Goal: Find specific fact: Find specific page/section

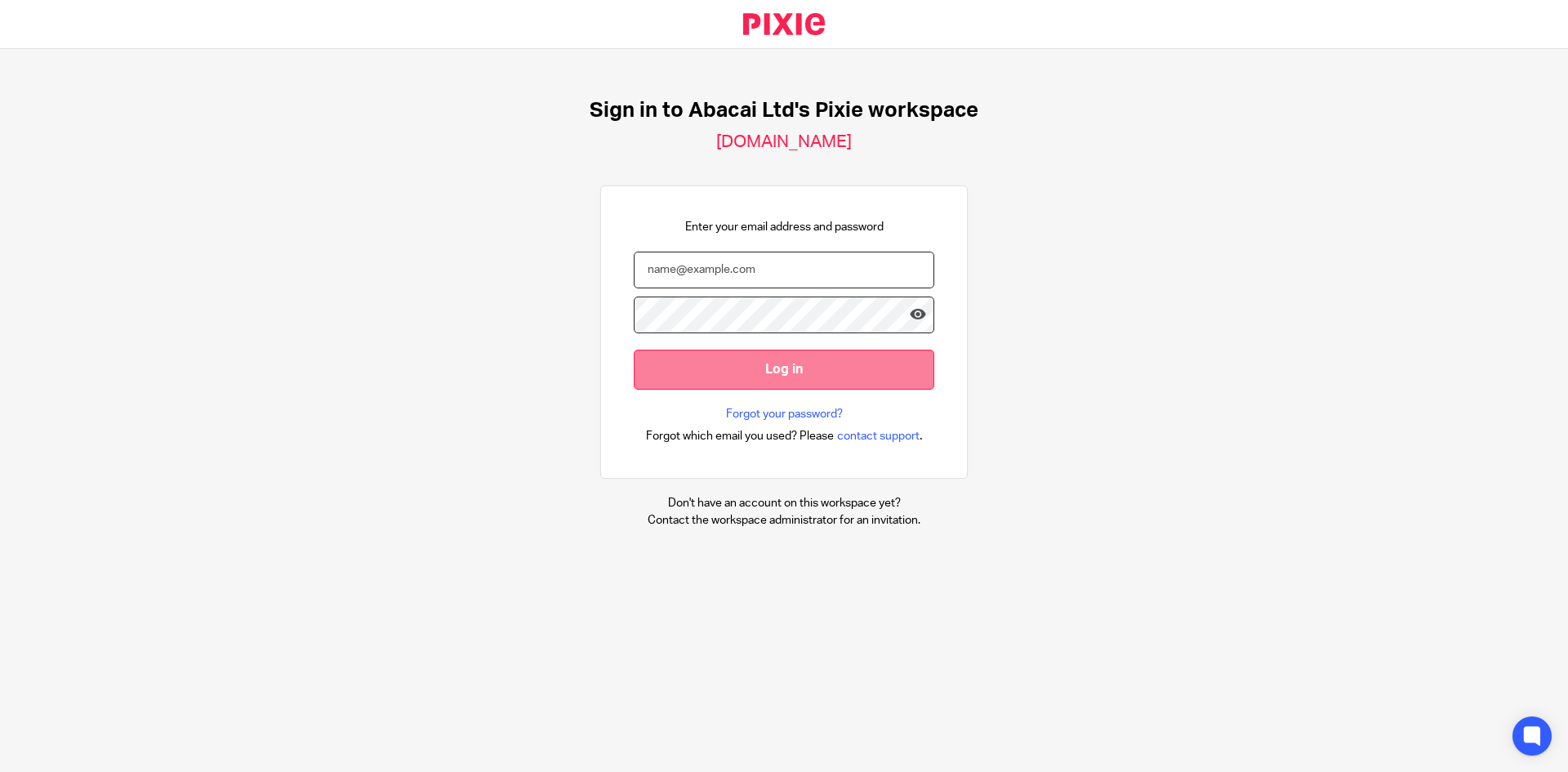
type input "[EMAIL_ADDRESS][DOMAIN_NAME]"
click at [803, 355] on input "Log in" at bounding box center [784, 370] width 301 height 40
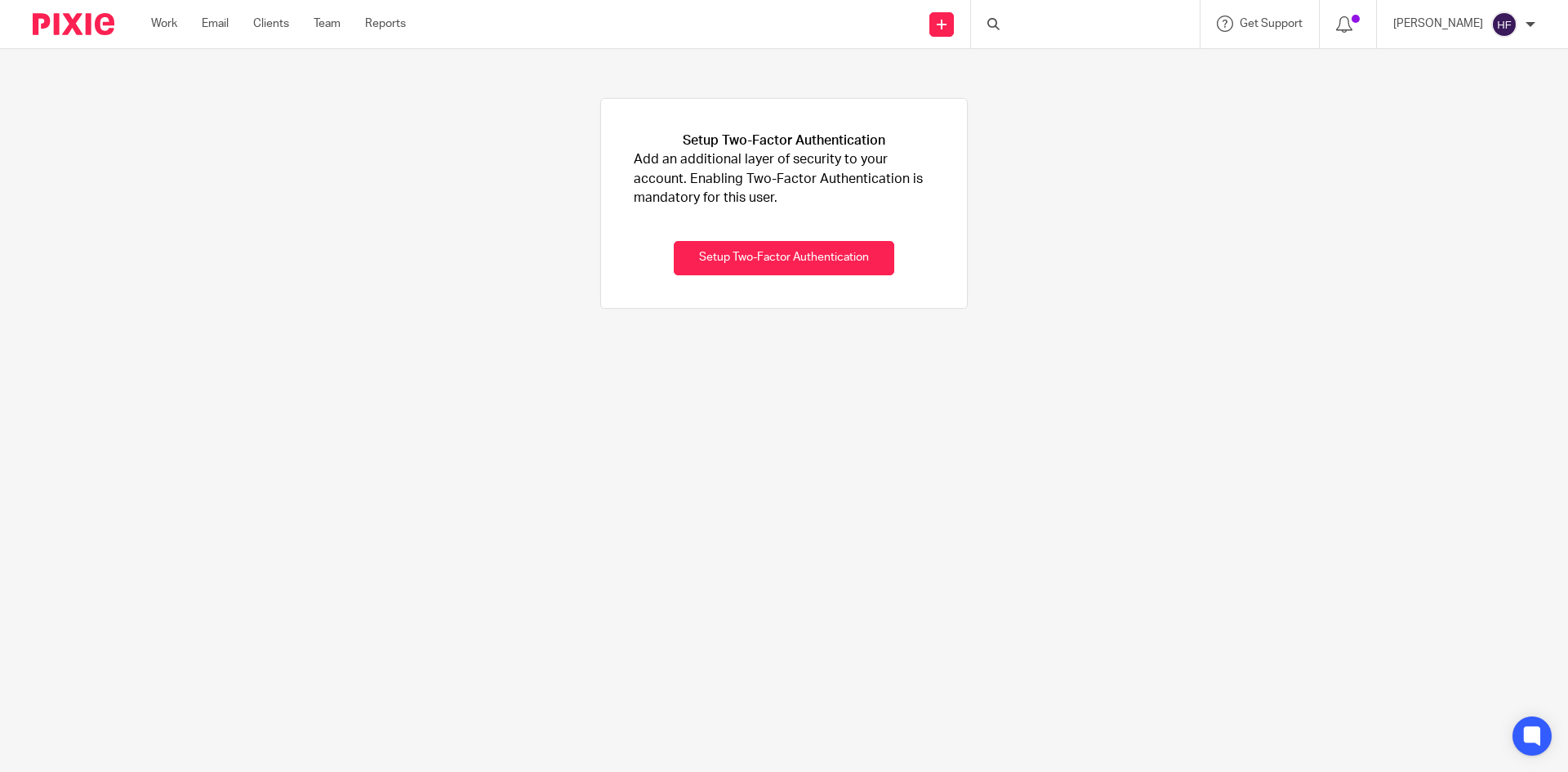
click at [1061, 26] on div at bounding box center [1085, 24] width 229 height 48
click at [1105, 14] on form at bounding box center [1091, 24] width 174 height 21
click at [1064, 28] on input "Search" at bounding box center [1078, 27] width 147 height 15
type input "h"
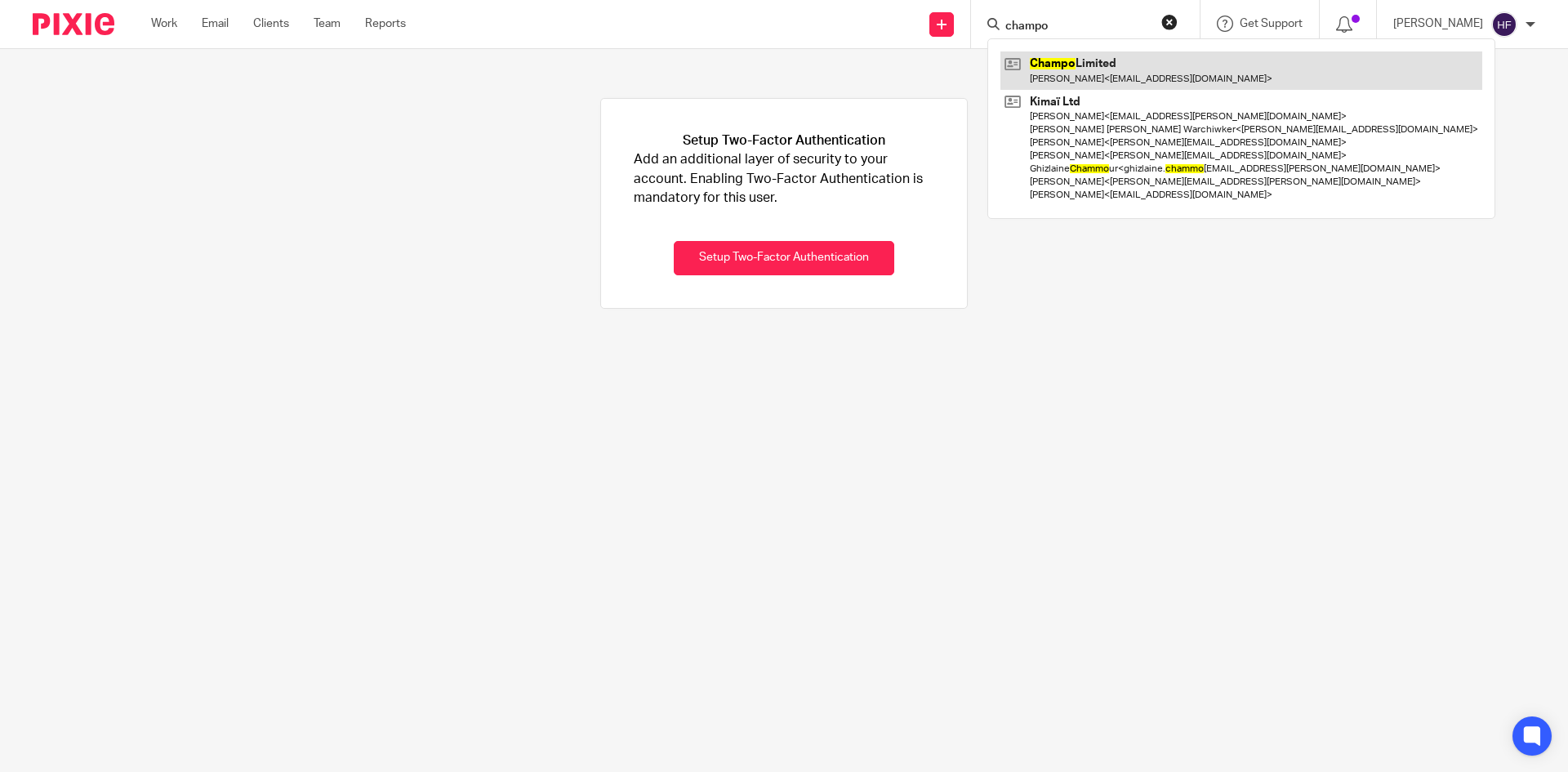
type input "champo"
click at [1150, 80] on link at bounding box center [1242, 70] width 482 height 37
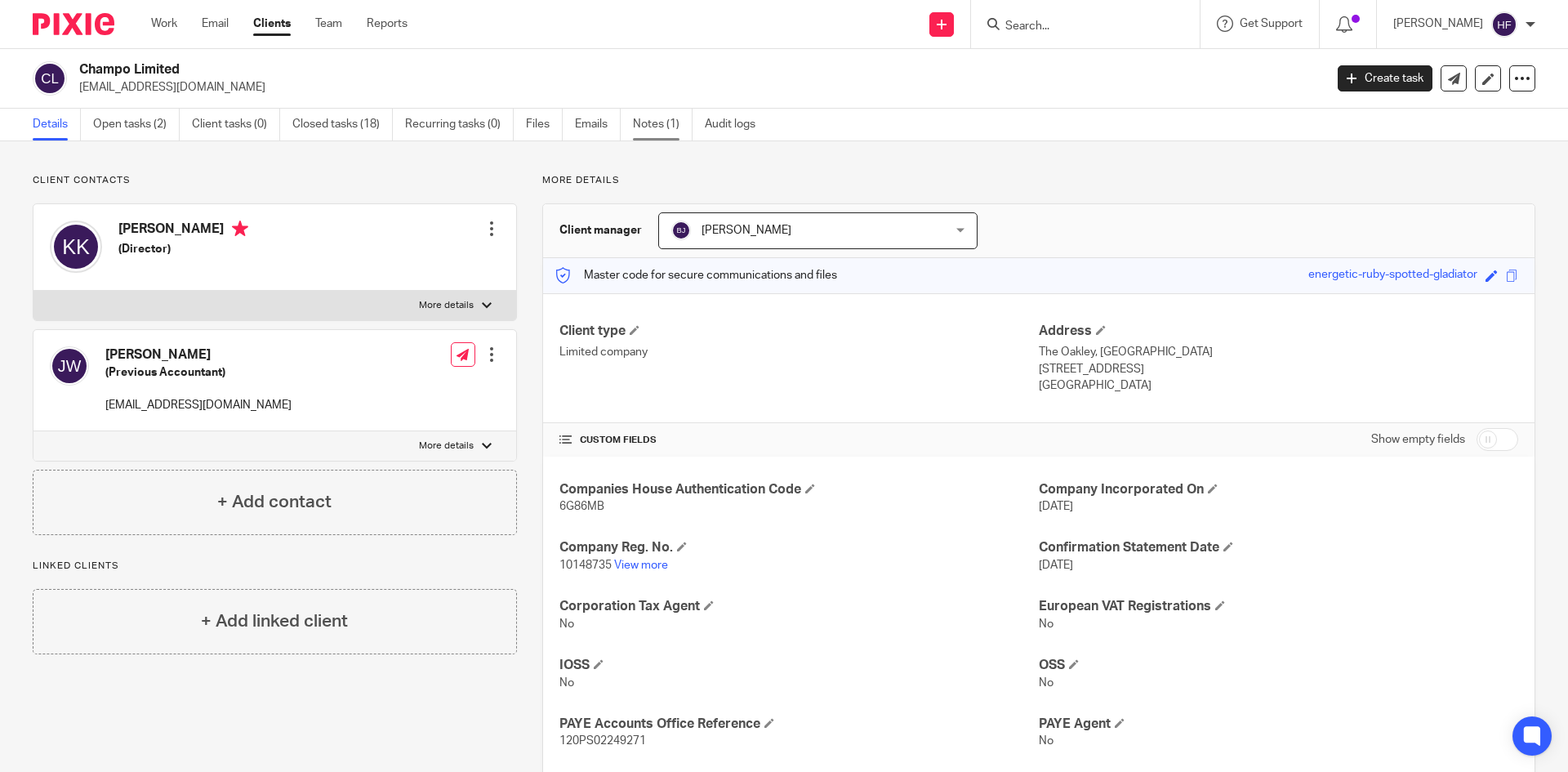
click at [683, 129] on link "Notes (1)" at bounding box center [663, 124] width 60 height 32
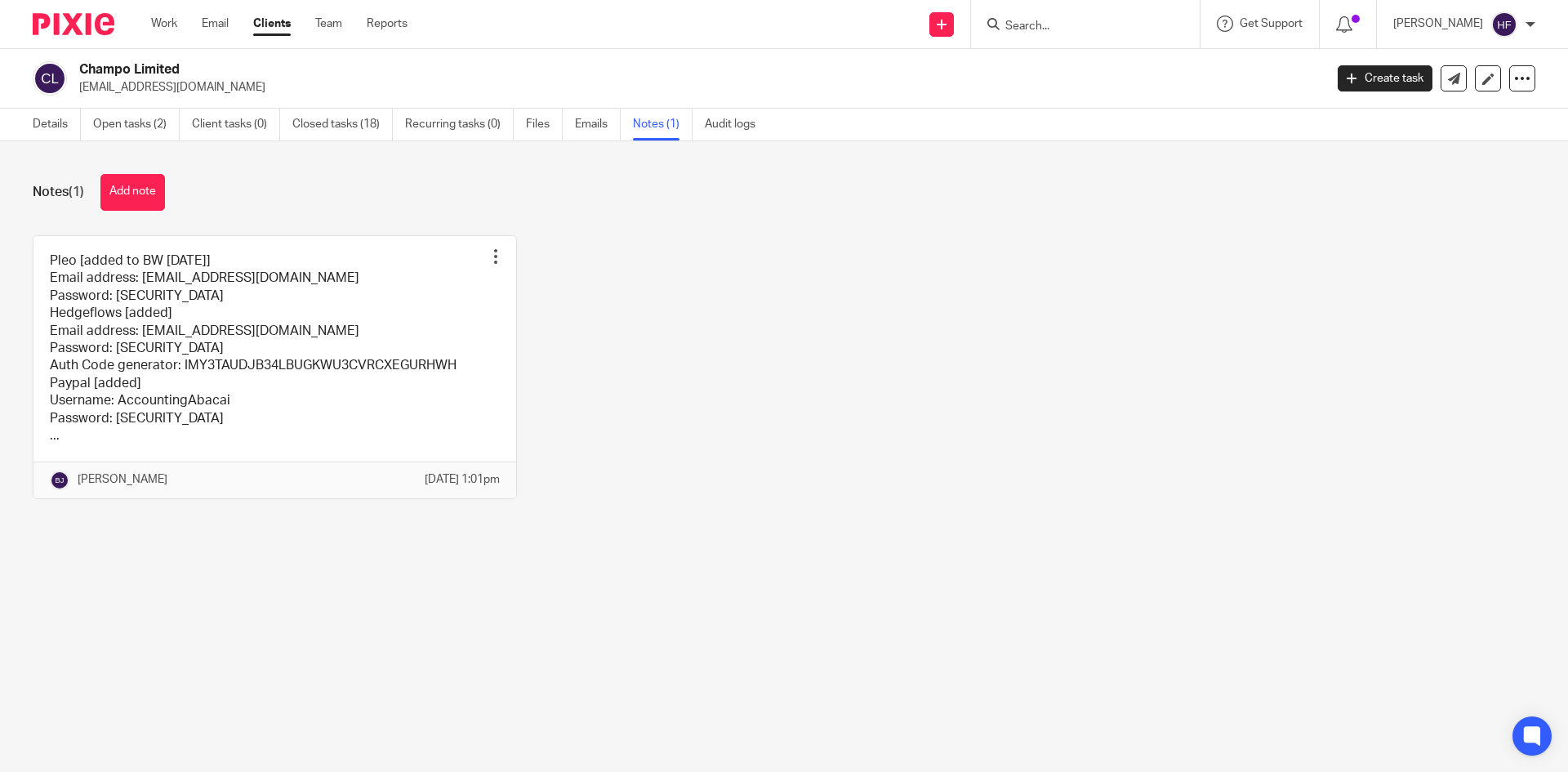
click at [322, 311] on link at bounding box center [275, 367] width 483 height 262
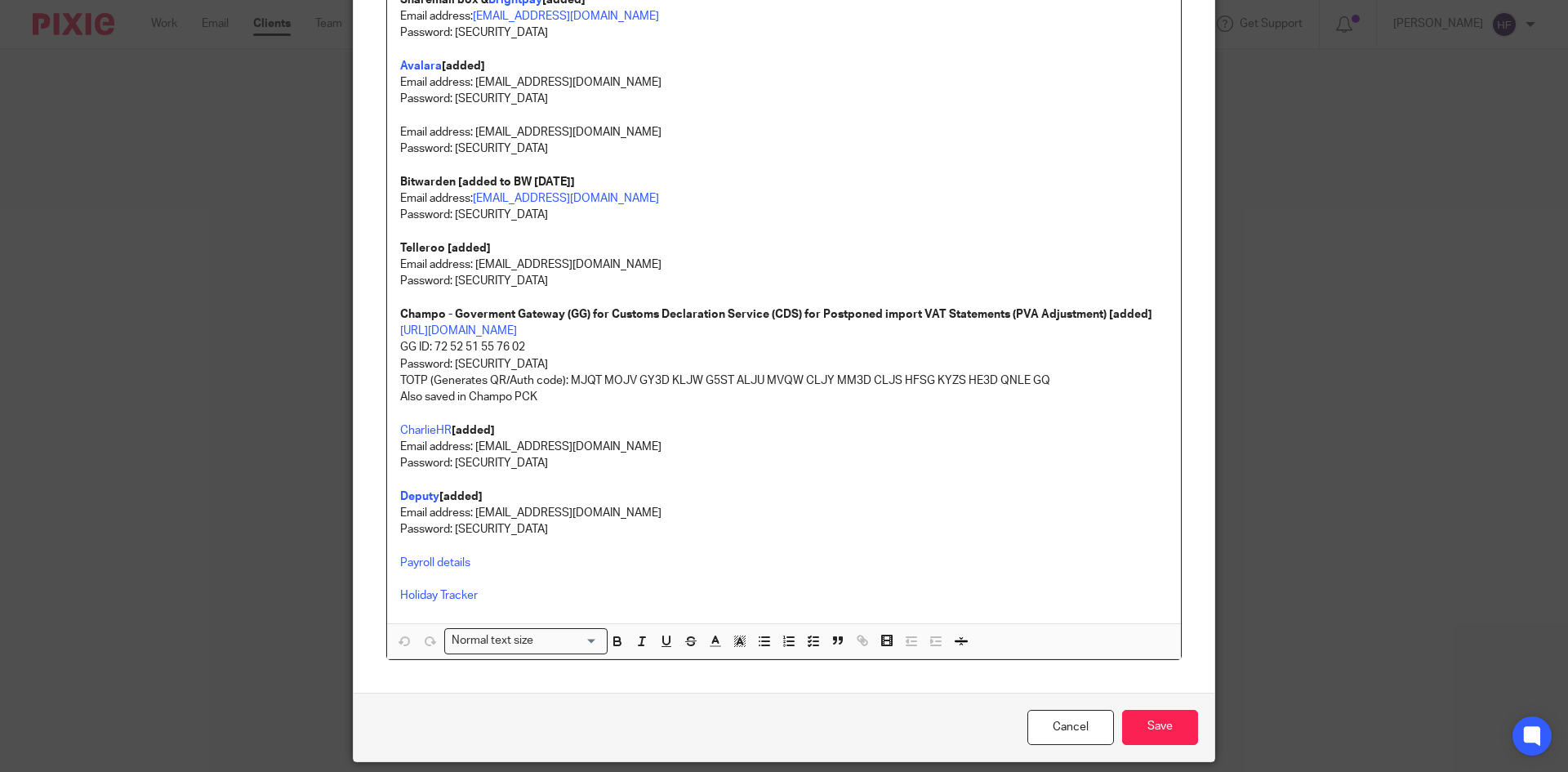
scroll to position [469, 0]
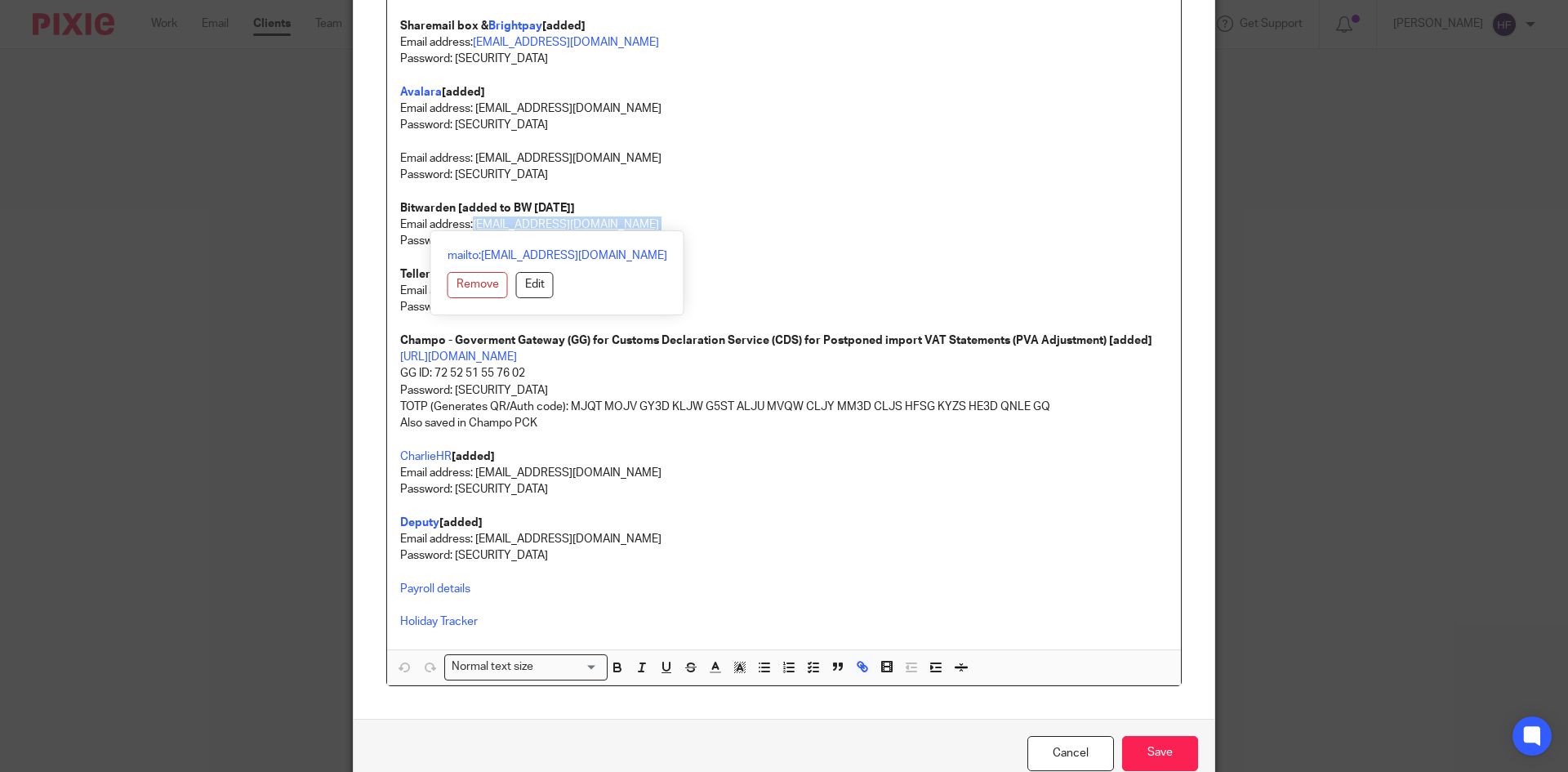
drag, startPoint x: 630, startPoint y: 227, endPoint x: 472, endPoint y: 224, distance: 158.0
click at [472, 224] on p "Email address: finance@champohaircare.com" at bounding box center [784, 225] width 768 height 17
copy p "finance@champohaircare.com"
click at [848, 245] on p "Password: 5o>CW58P2z;A\*3xiX;y" at bounding box center [784, 242] width 768 height 17
drag, startPoint x: 450, startPoint y: 236, endPoint x: 578, endPoint y: 237, distance: 128.0
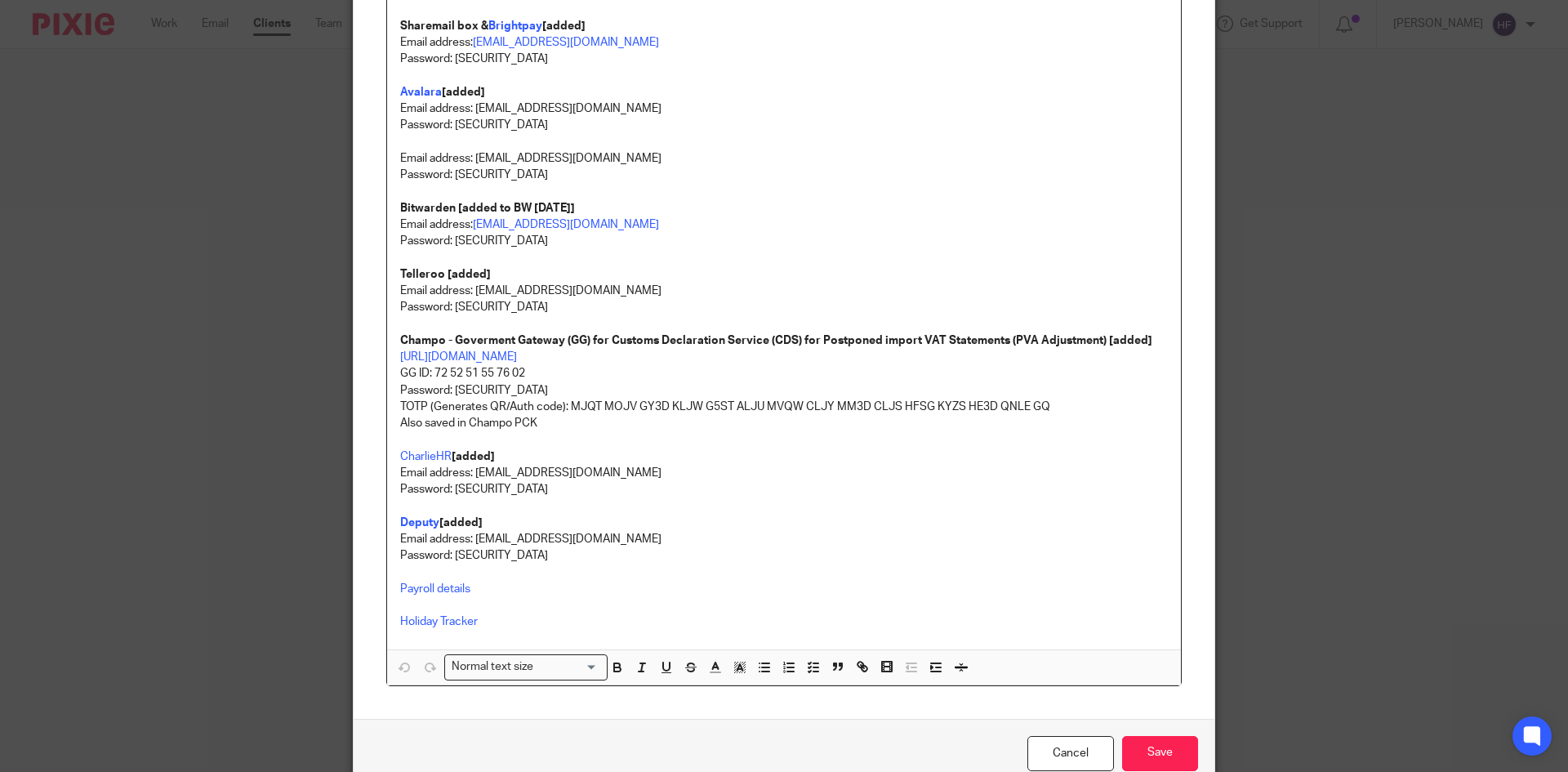
click at [578, 237] on p "Password: 5o>CW58P2z;A\*3xiX;y" at bounding box center [784, 242] width 768 height 17
copy p "5o>CW58P2z;A\*3xiX;y"
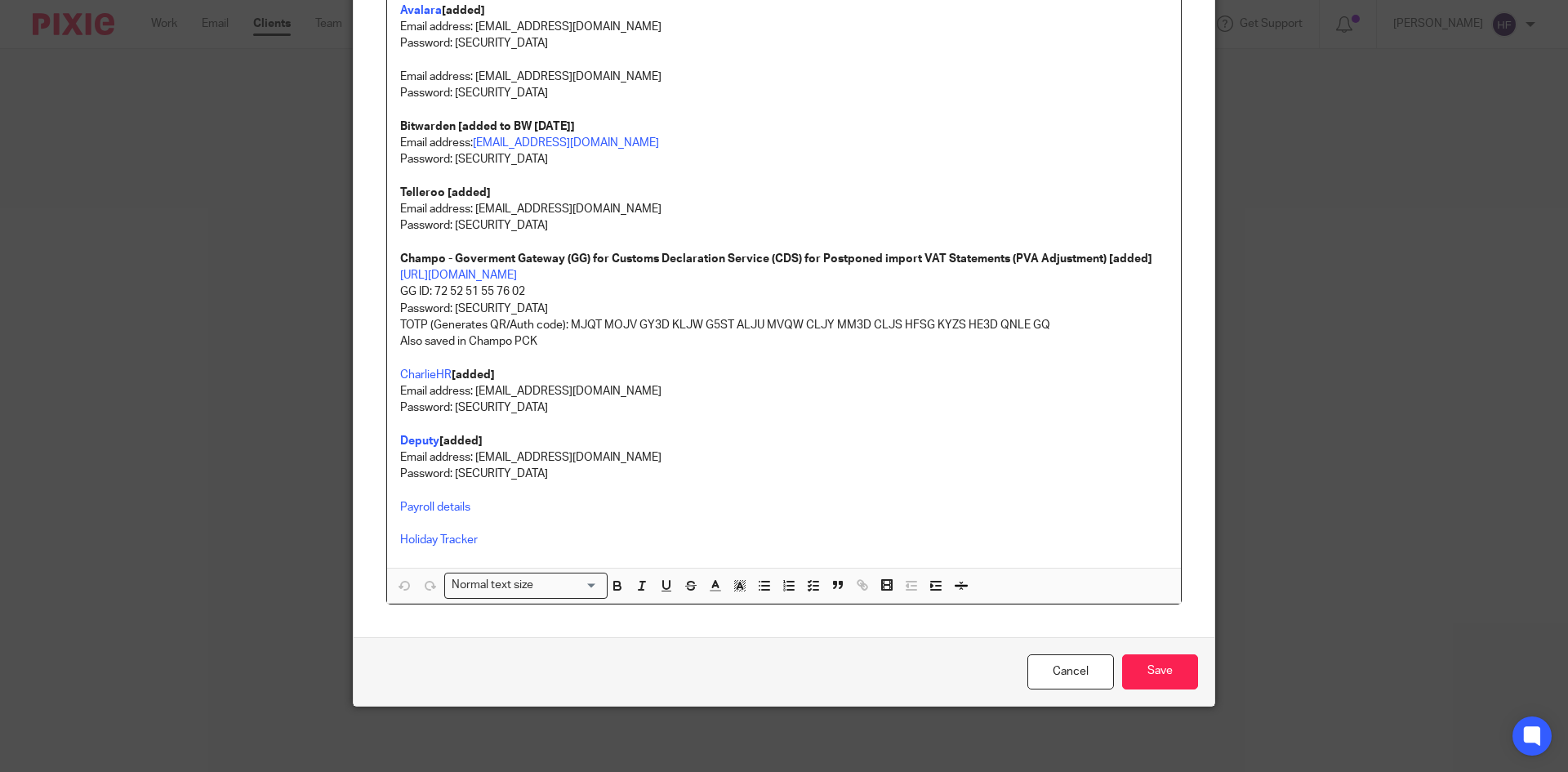
click at [718, 426] on p at bounding box center [784, 424] width 768 height 17
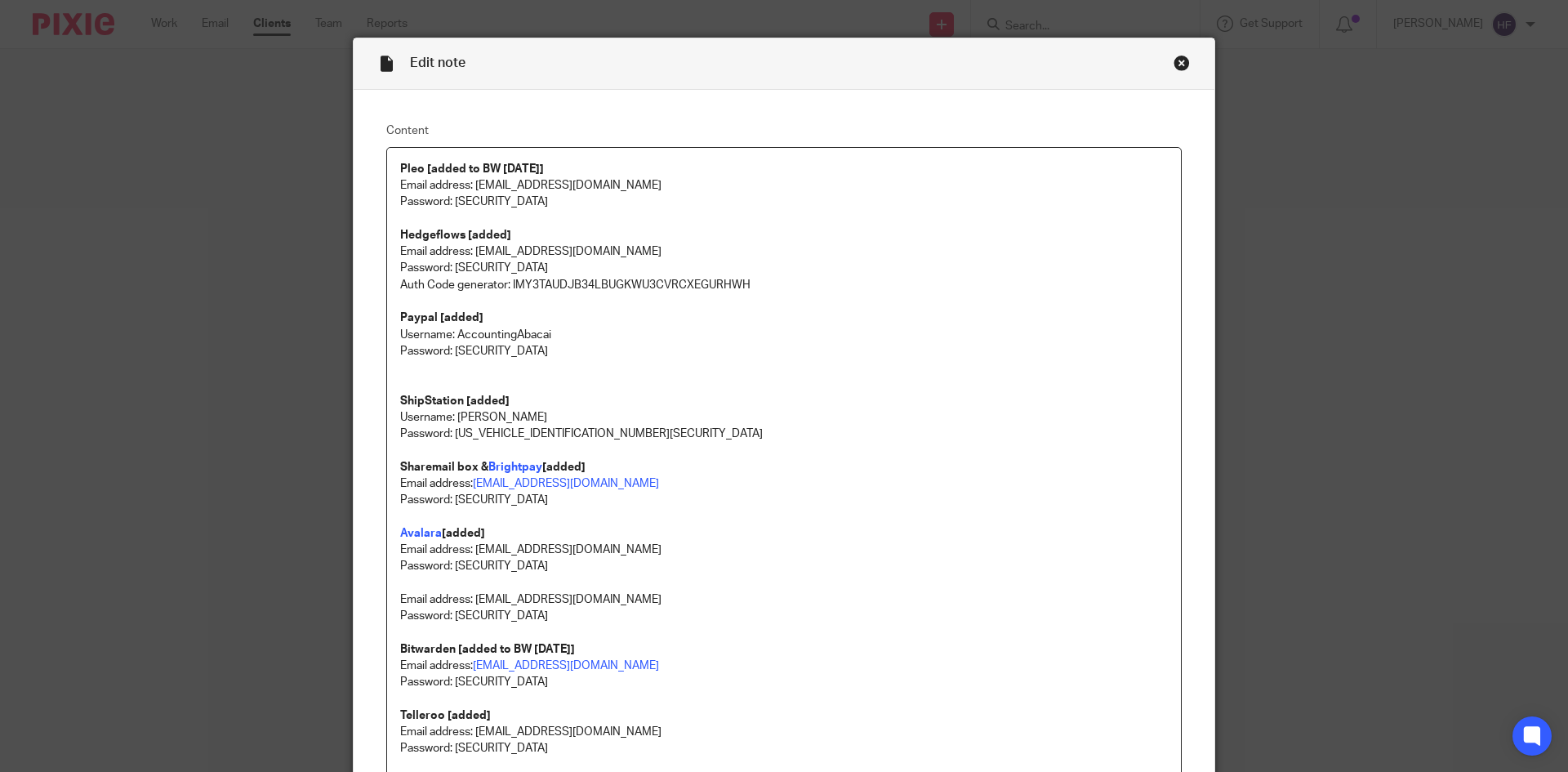
scroll to position [0, 0]
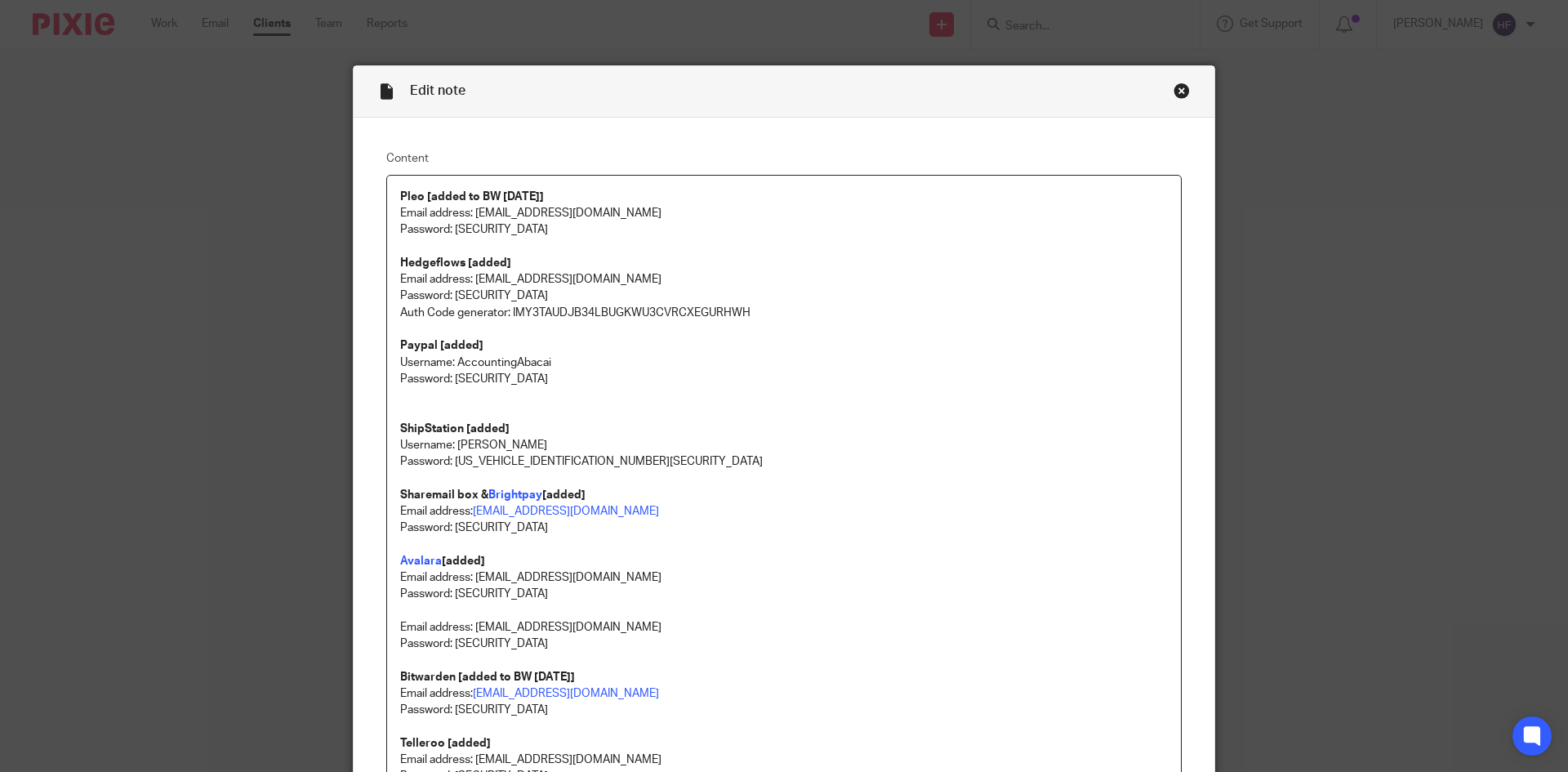
click at [1177, 90] on div "Close this dialog window" at bounding box center [1182, 91] width 17 height 17
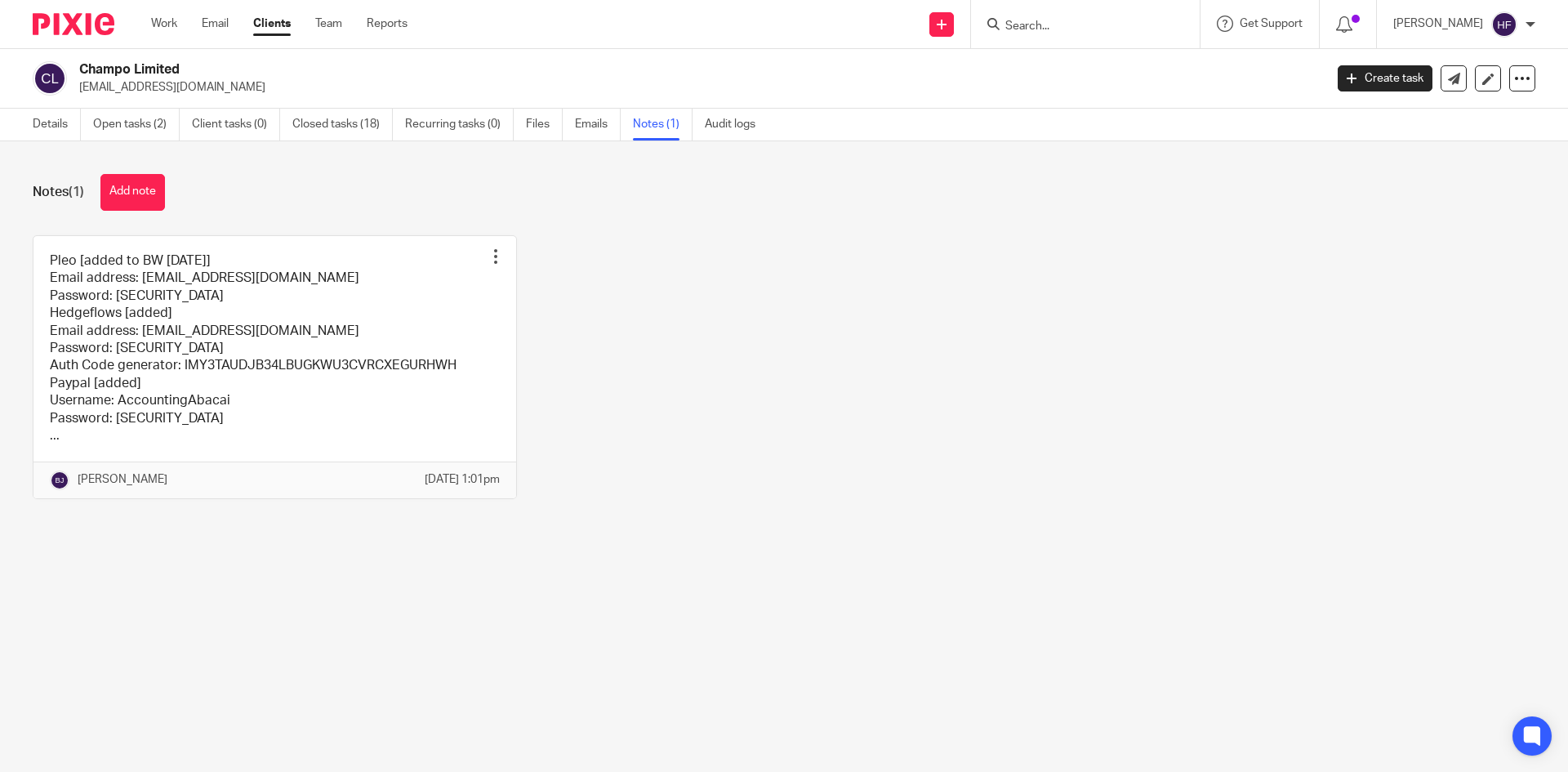
click at [1103, 14] on form at bounding box center [1091, 24] width 174 height 21
click at [1043, 26] on input "Search" at bounding box center [1078, 27] width 147 height 15
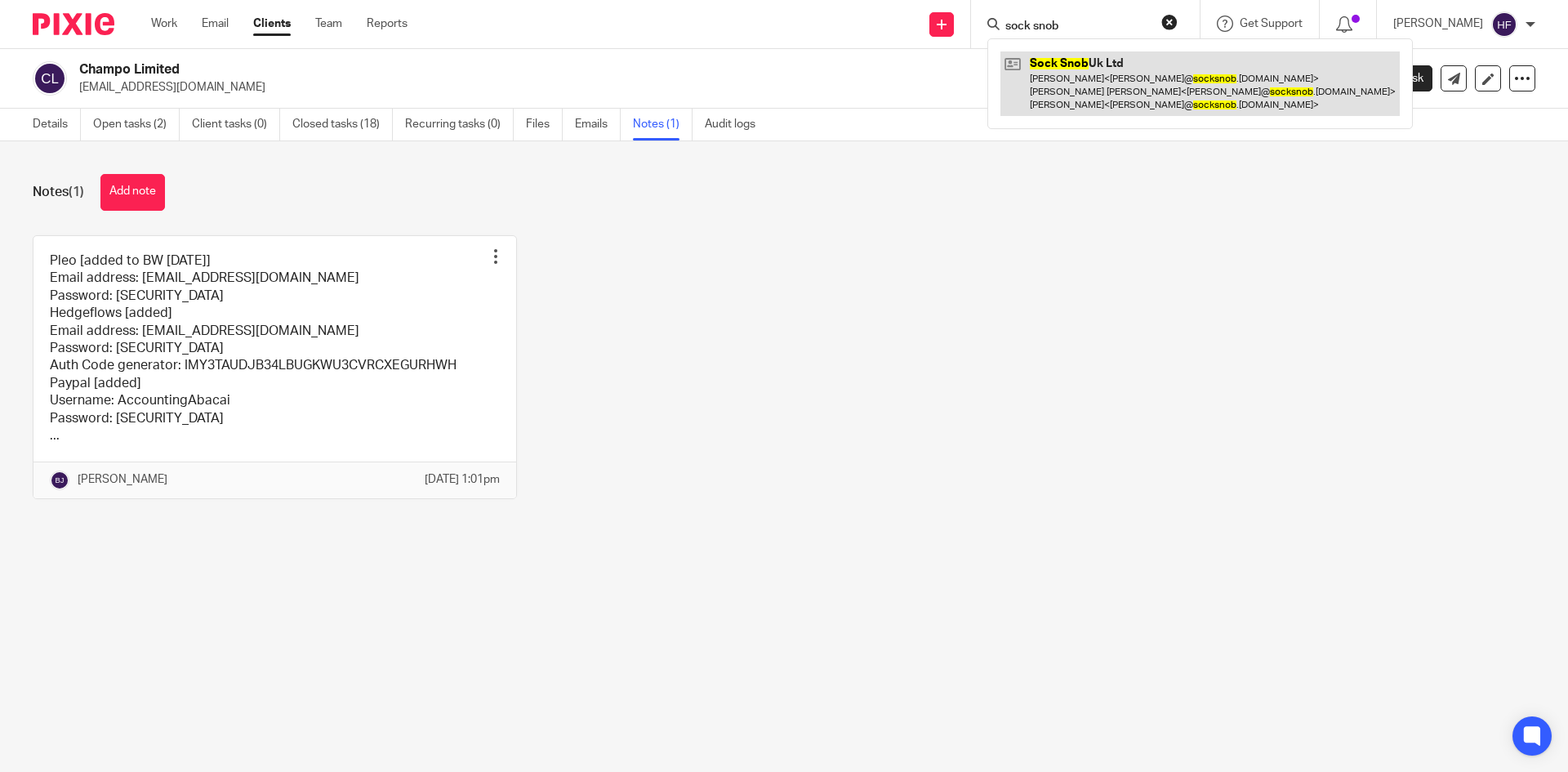
type input "sock snob"
click at [1122, 84] on link at bounding box center [1201, 83] width 400 height 64
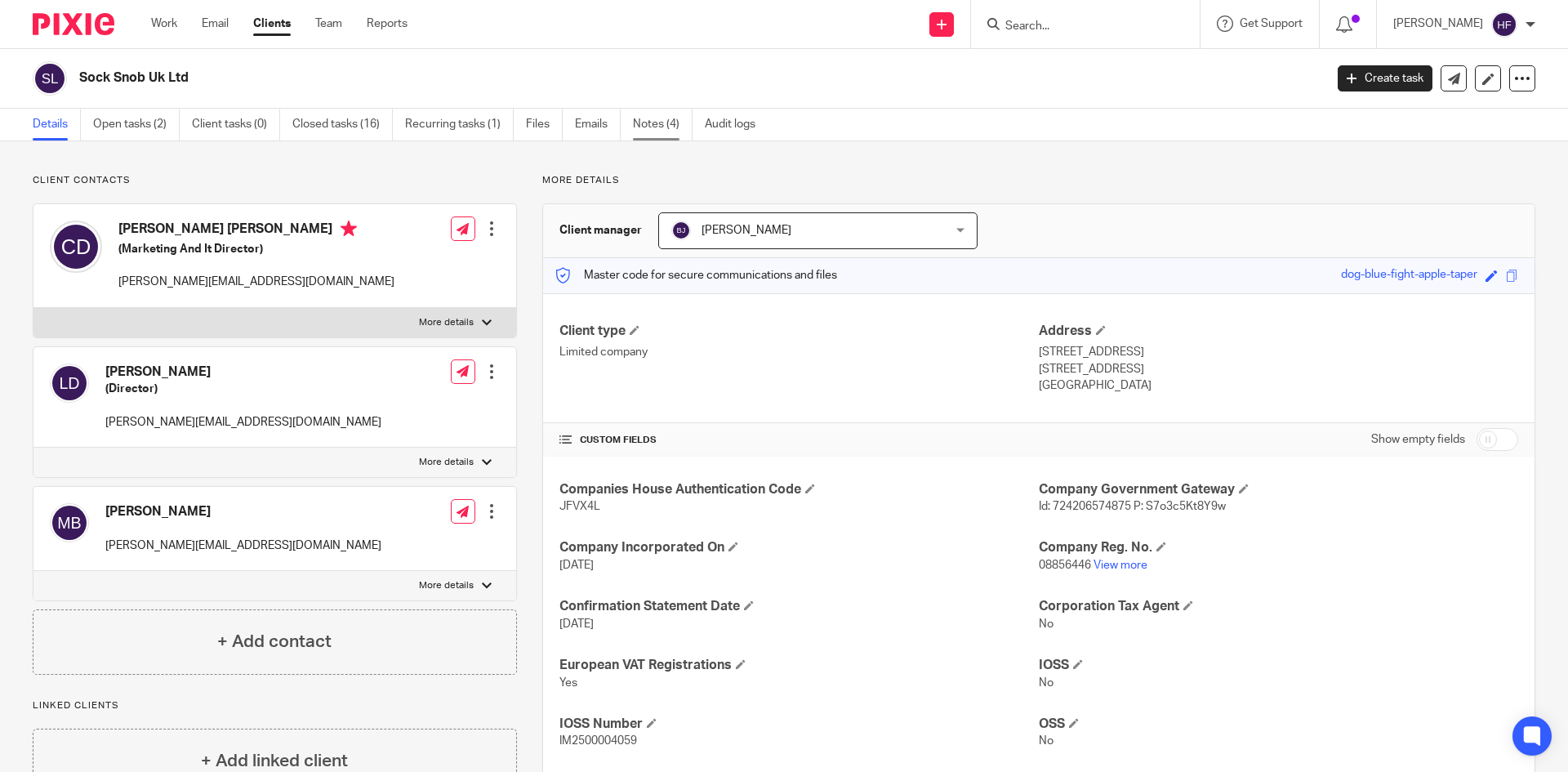
click at [643, 126] on link "Notes (4)" at bounding box center [663, 124] width 60 height 32
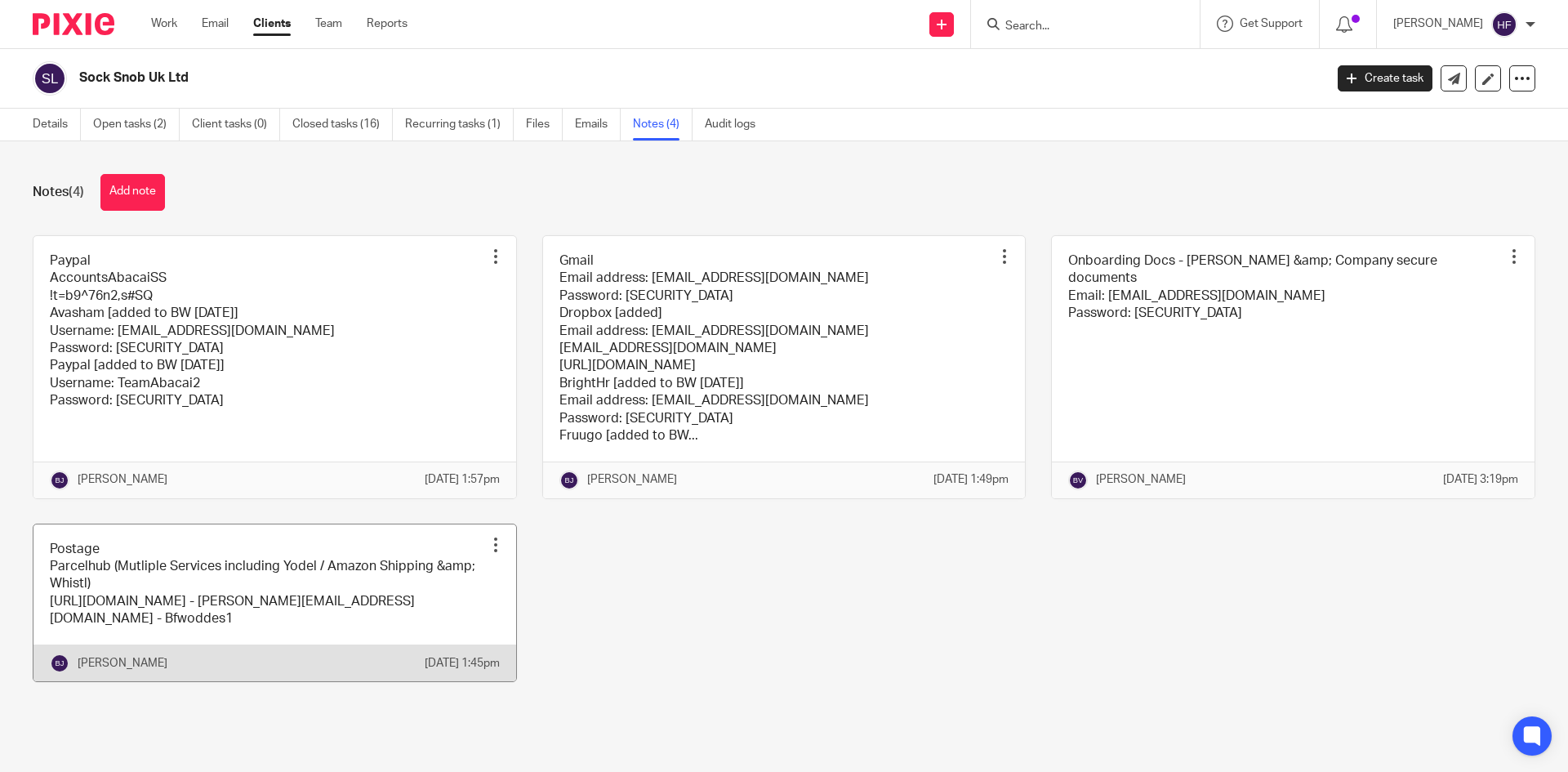
click at [274, 583] on link at bounding box center [275, 603] width 483 height 157
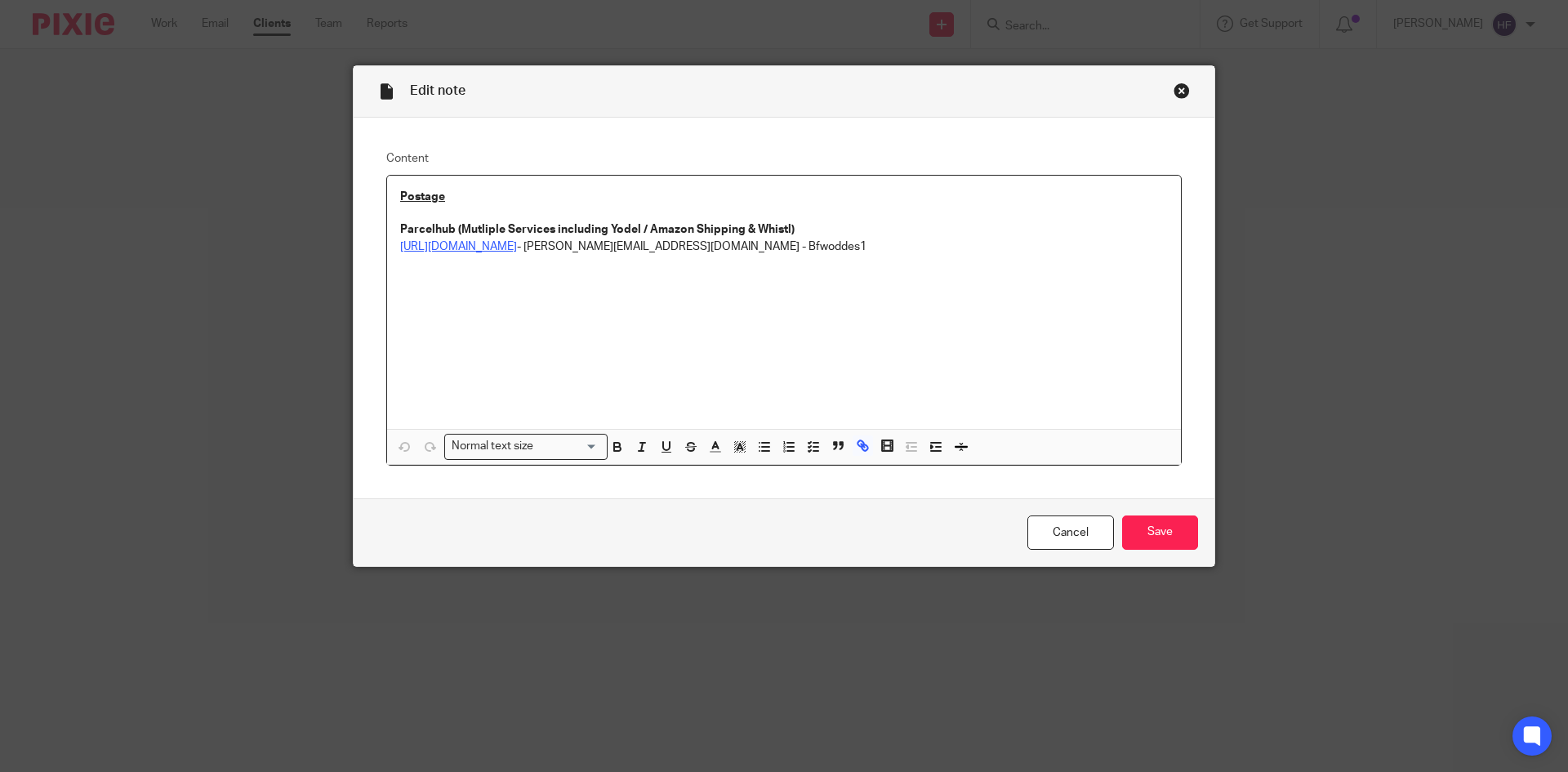
click at [517, 248] on link "[URL][DOMAIN_NAME]" at bounding box center [459, 247] width 117 height 12
drag, startPoint x: 625, startPoint y: 246, endPoint x: 381, endPoint y: 248, distance: 244.0
click at [387, 248] on div "Postage Parcelhub (Mutliple Services including Yodel / Amazon Shipping & Whistl…" at bounding box center [784, 302] width 794 height 253
copy link "[URL][DOMAIN_NAME]"
drag, startPoint x: 1180, startPoint y: 86, endPoint x: 1171, endPoint y: 84, distance: 9.2
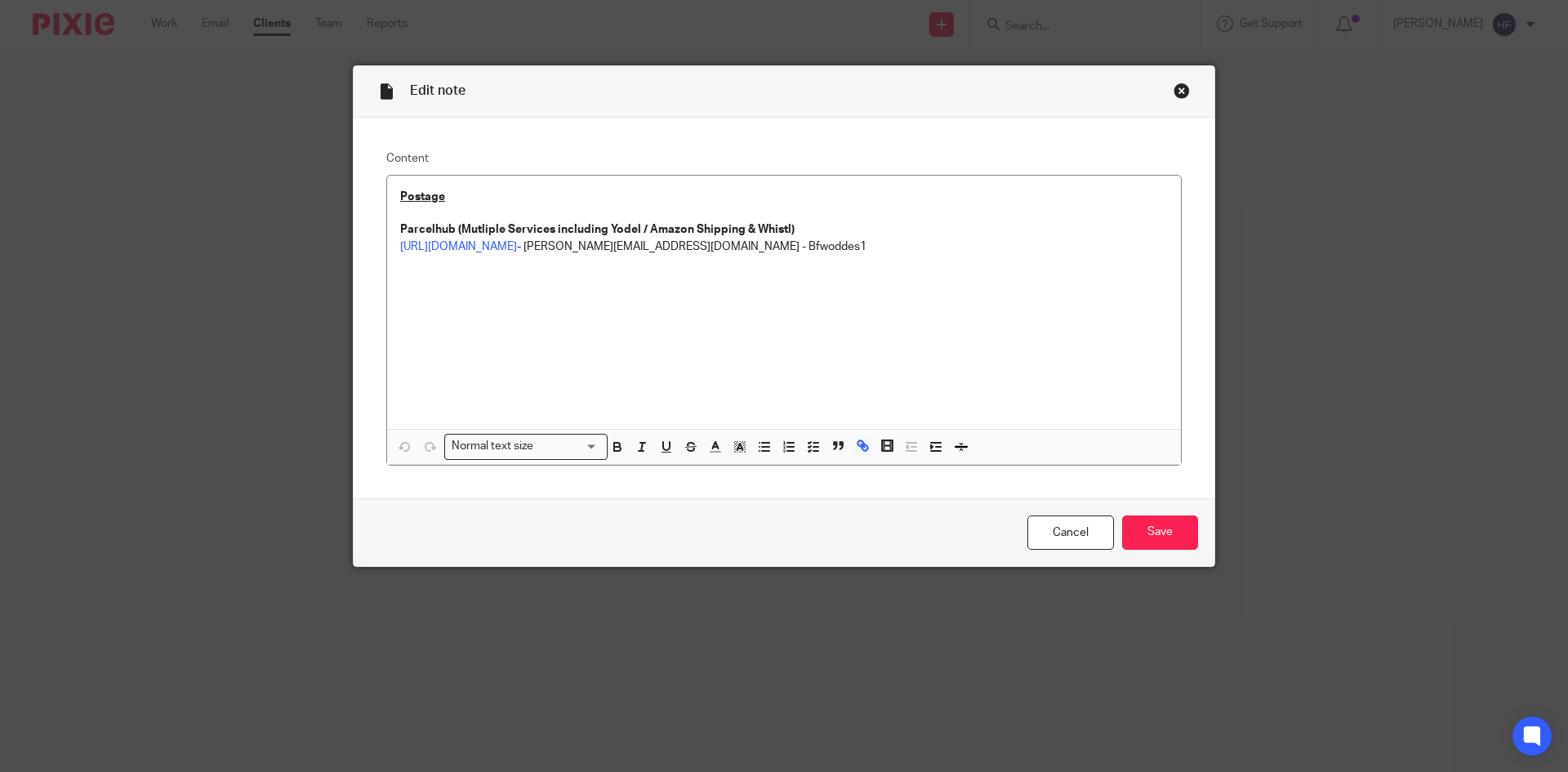
click at [1180, 86] on div "Close this dialog window" at bounding box center [1182, 91] width 17 height 17
